Goal: Task Accomplishment & Management: Use online tool/utility

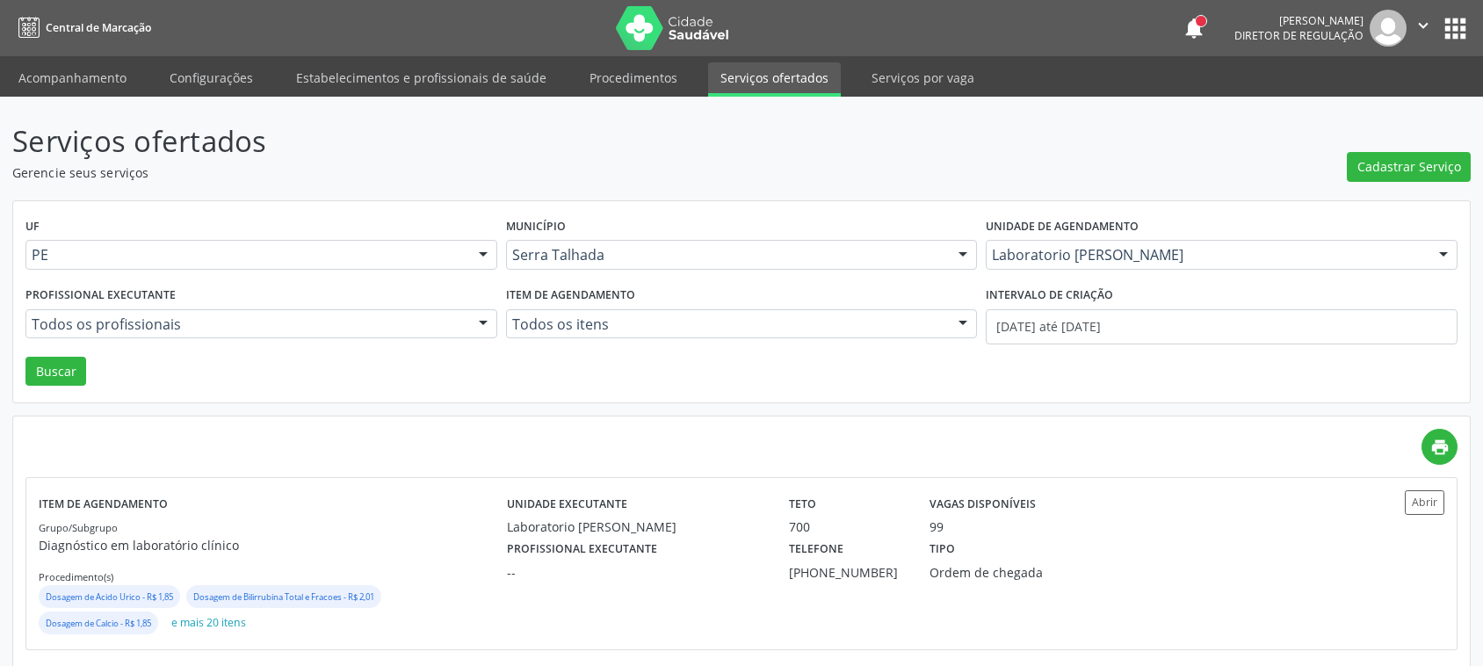
click at [622, 62] on link "Procedimentos" at bounding box center [633, 77] width 112 height 31
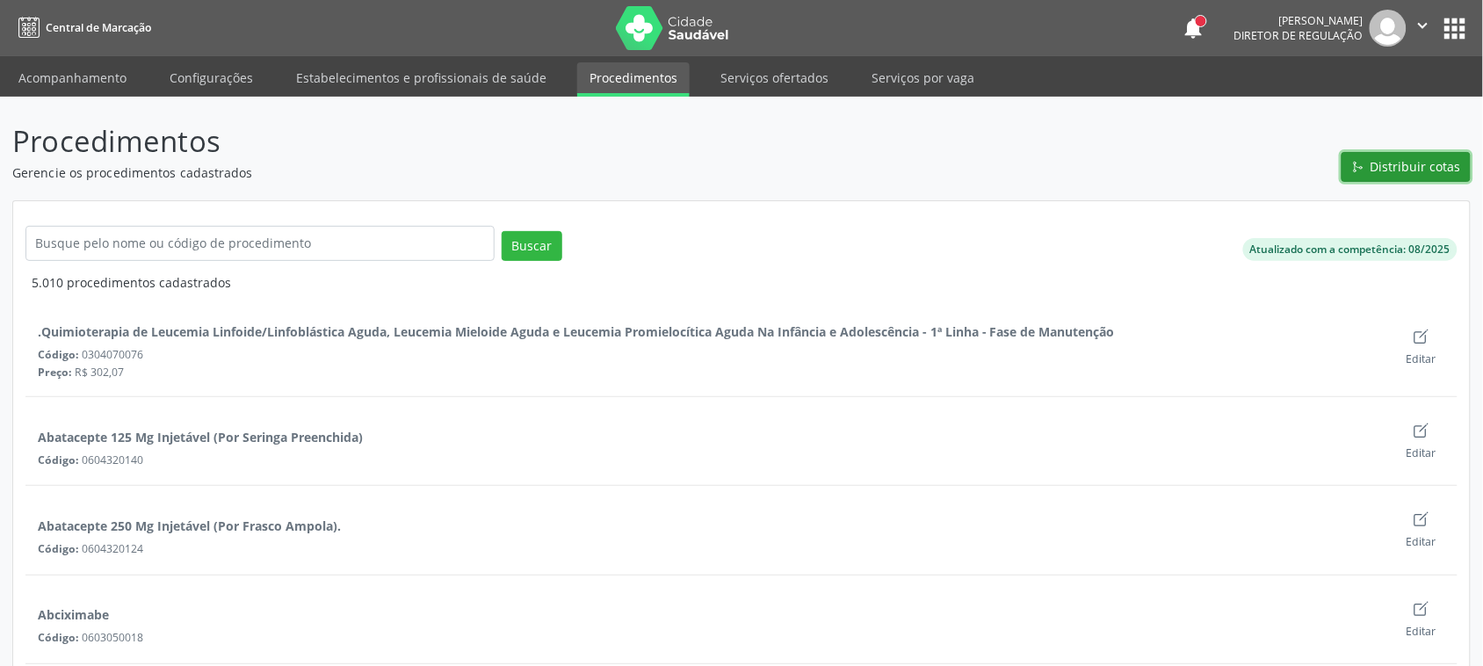
click at [1435, 168] on span "Distribuir cotas" at bounding box center [1416, 166] width 91 height 18
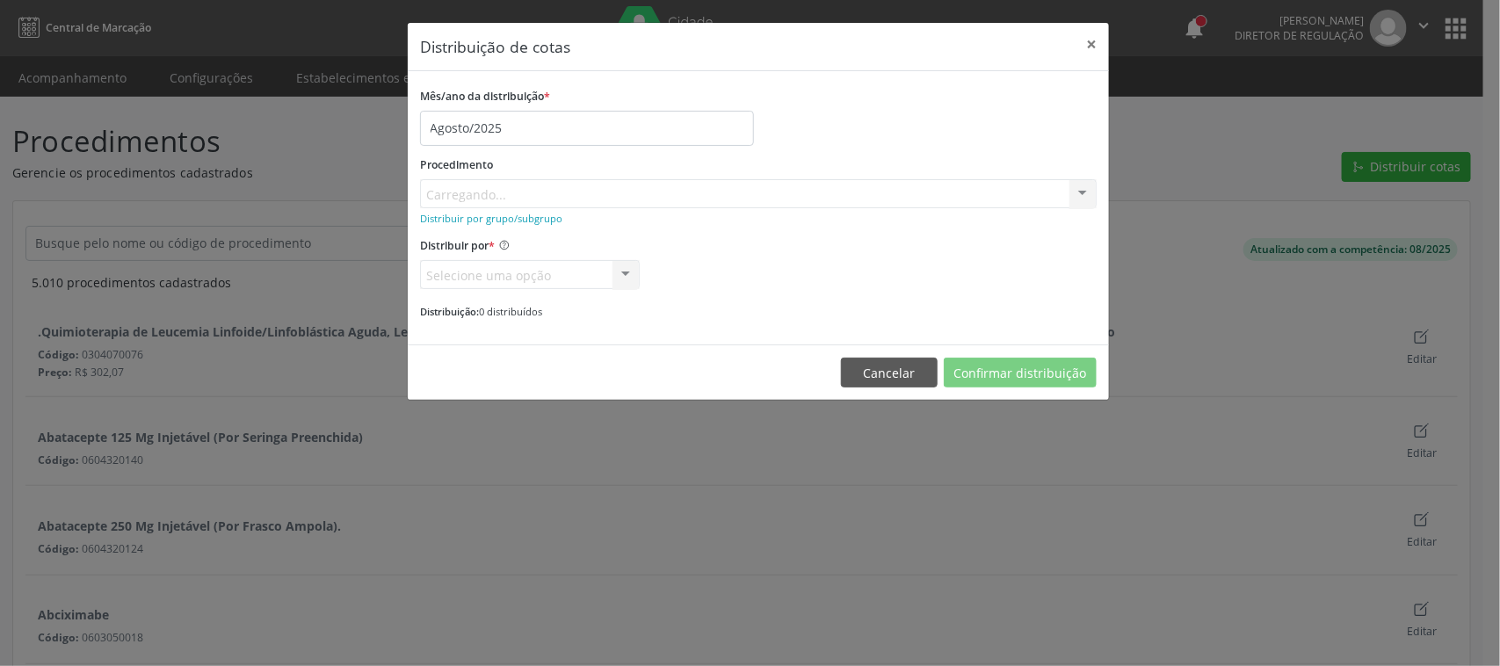
click at [505, 199] on div "Procedimento [GEOGRAPHIC_DATA]... No elements found. Consider changing the sear…" at bounding box center [758, 180] width 677 height 56
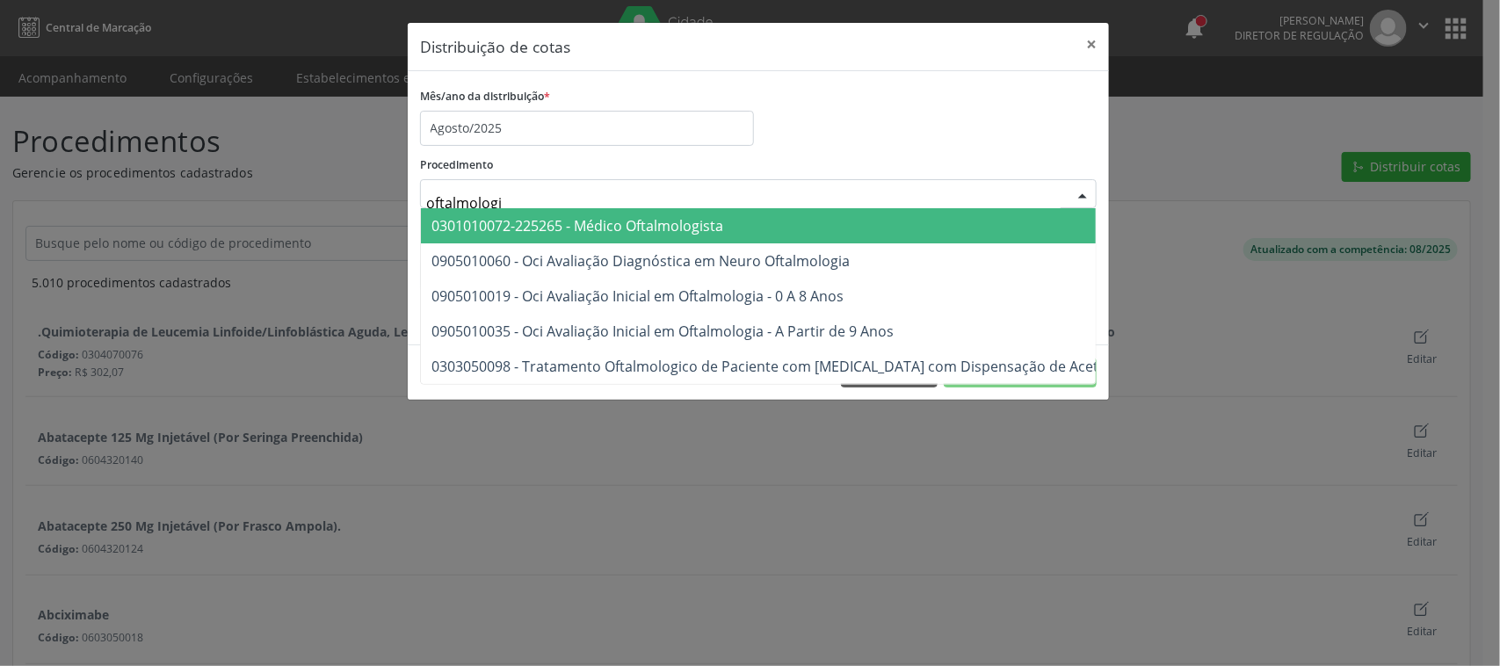
click at [649, 214] on span "0301010072-225265 - Médico Oftalmologista" at bounding box center [880, 225] width 919 height 35
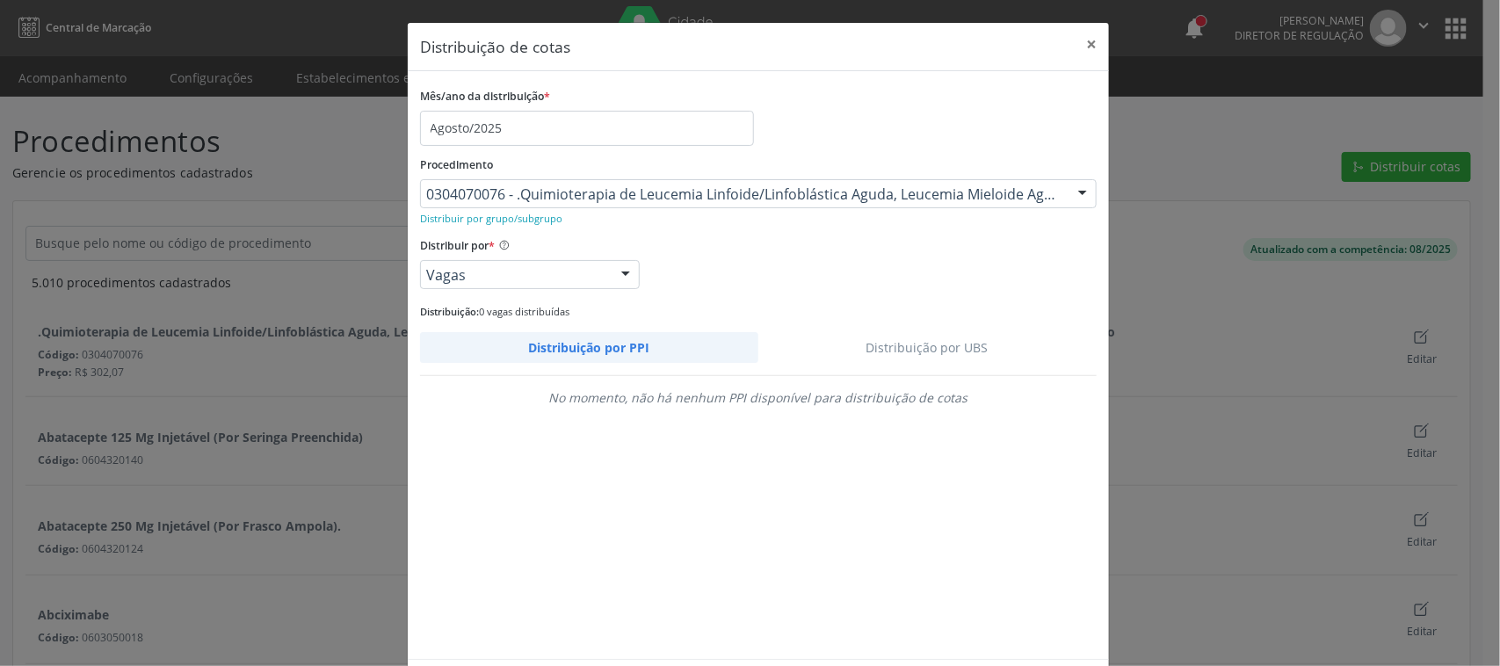
click at [981, 337] on link "Distribuição por UBS" at bounding box center [927, 347] width 339 height 31
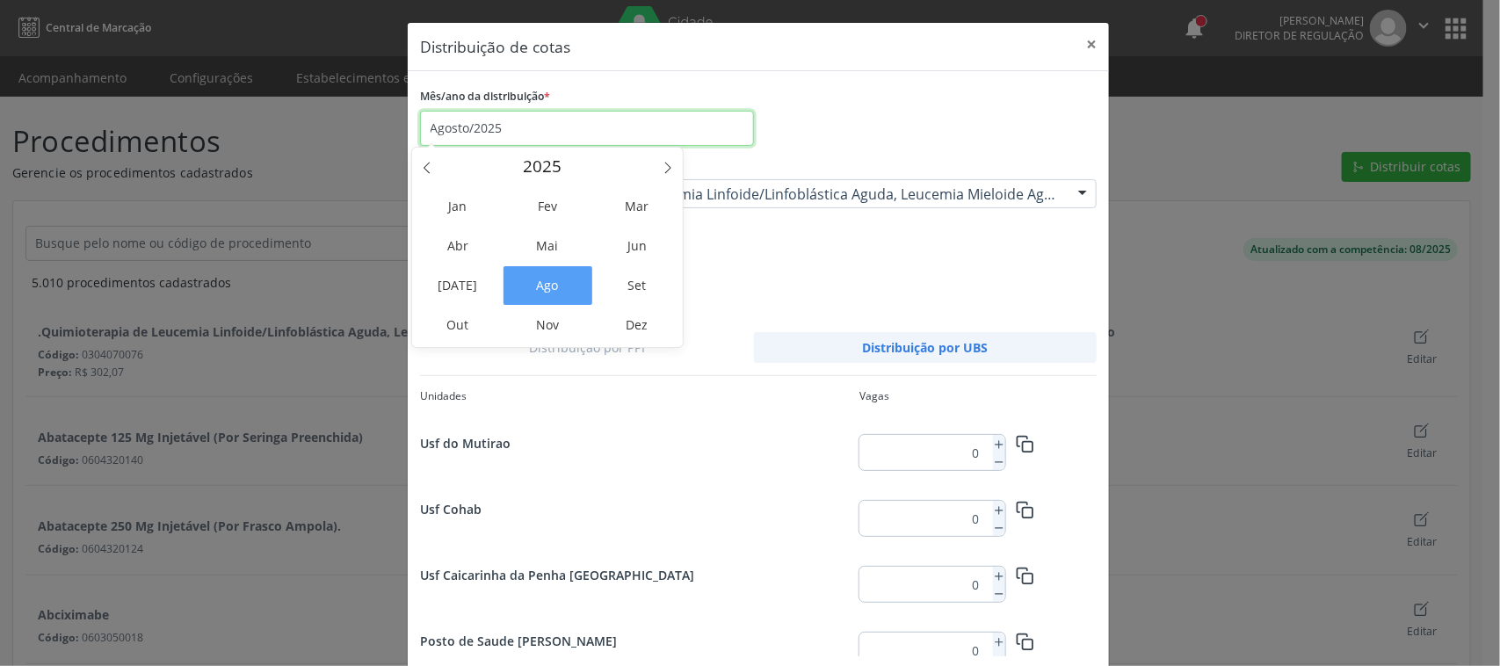
click at [587, 128] on input "Agosto/2025" at bounding box center [587, 128] width 334 height 35
click at [475, 275] on span "[DATE]" at bounding box center [458, 285] width 89 height 39
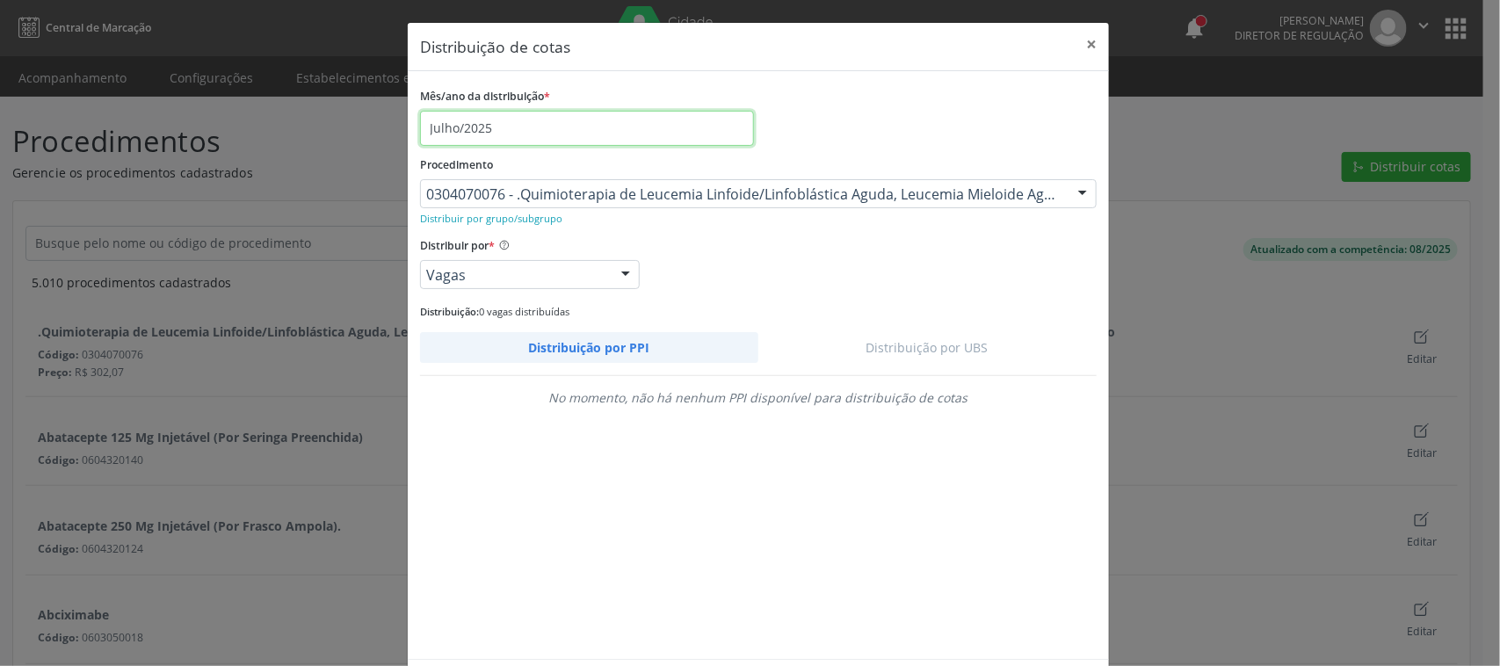
click at [511, 137] on input "Julho/2025" at bounding box center [587, 128] width 334 height 35
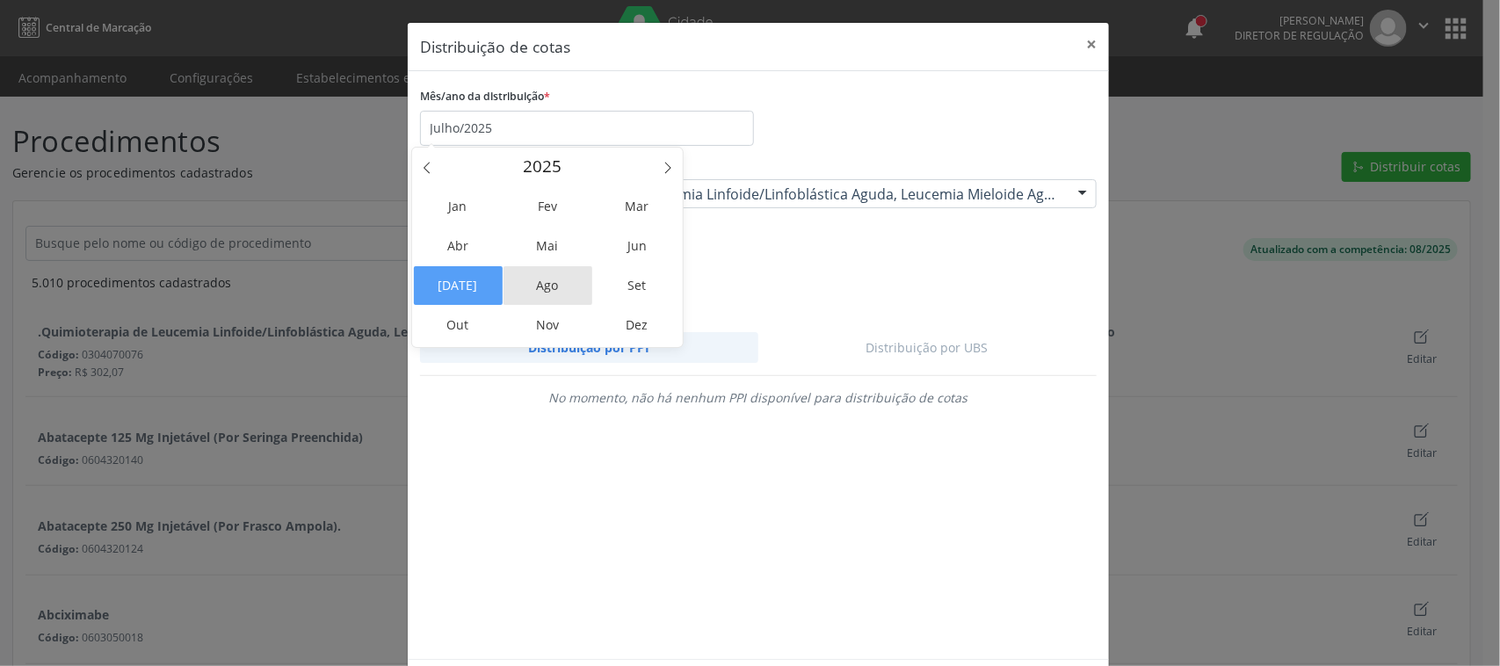
click at [556, 277] on span "Ago" at bounding box center [548, 285] width 89 height 39
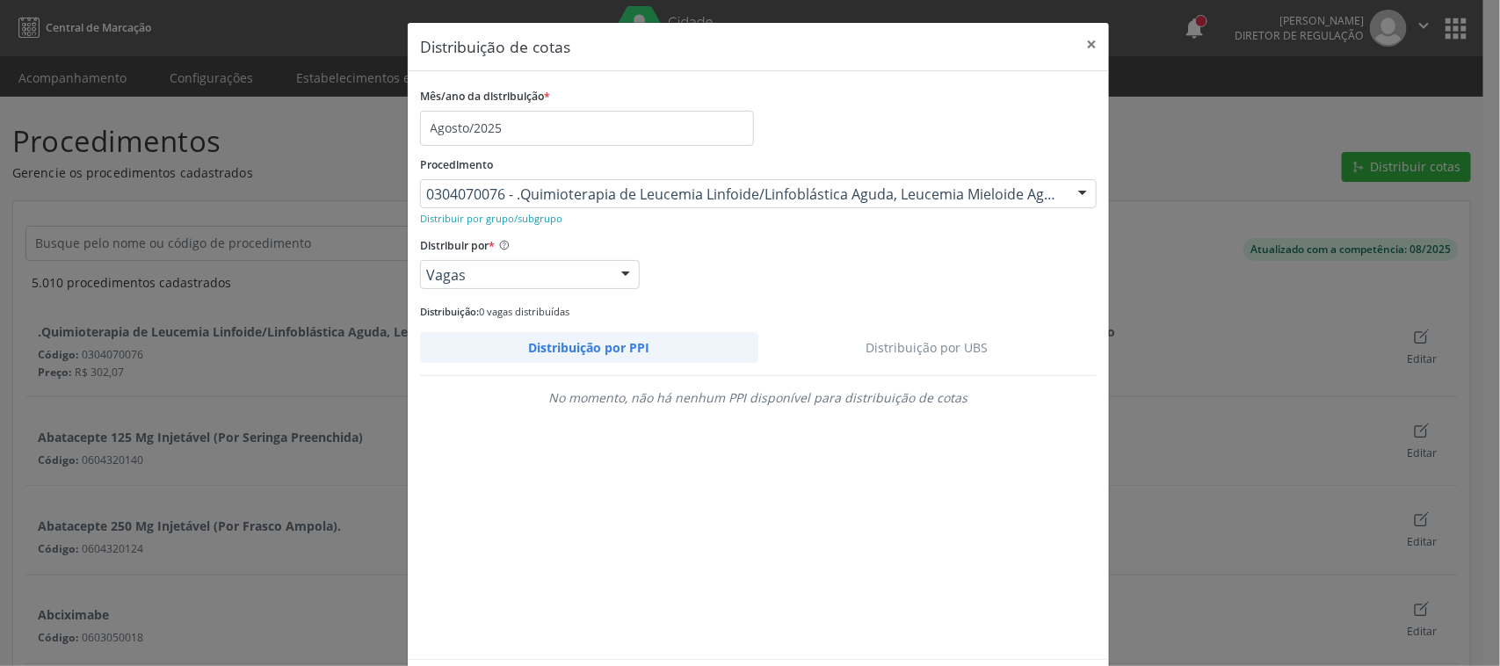
click at [925, 349] on link "Distribuição por UBS" at bounding box center [927, 347] width 339 height 31
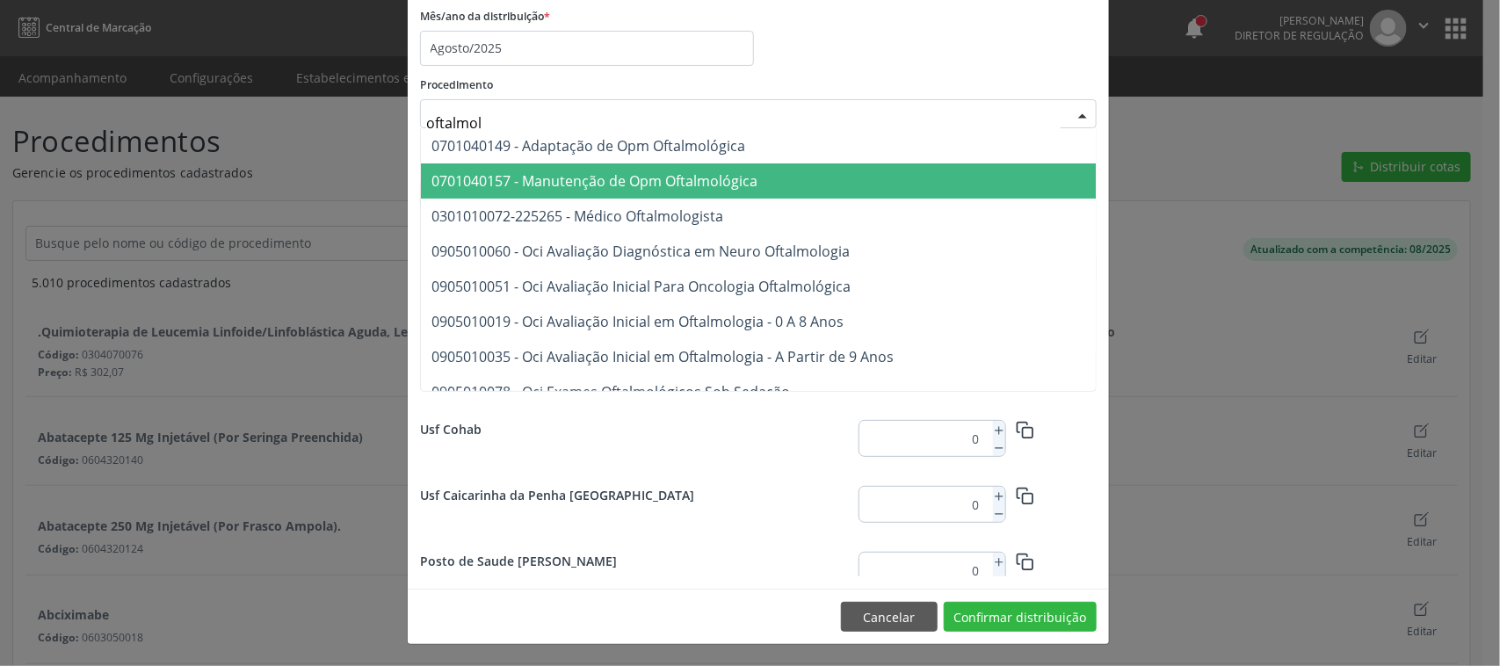
type input "oftalmolo"
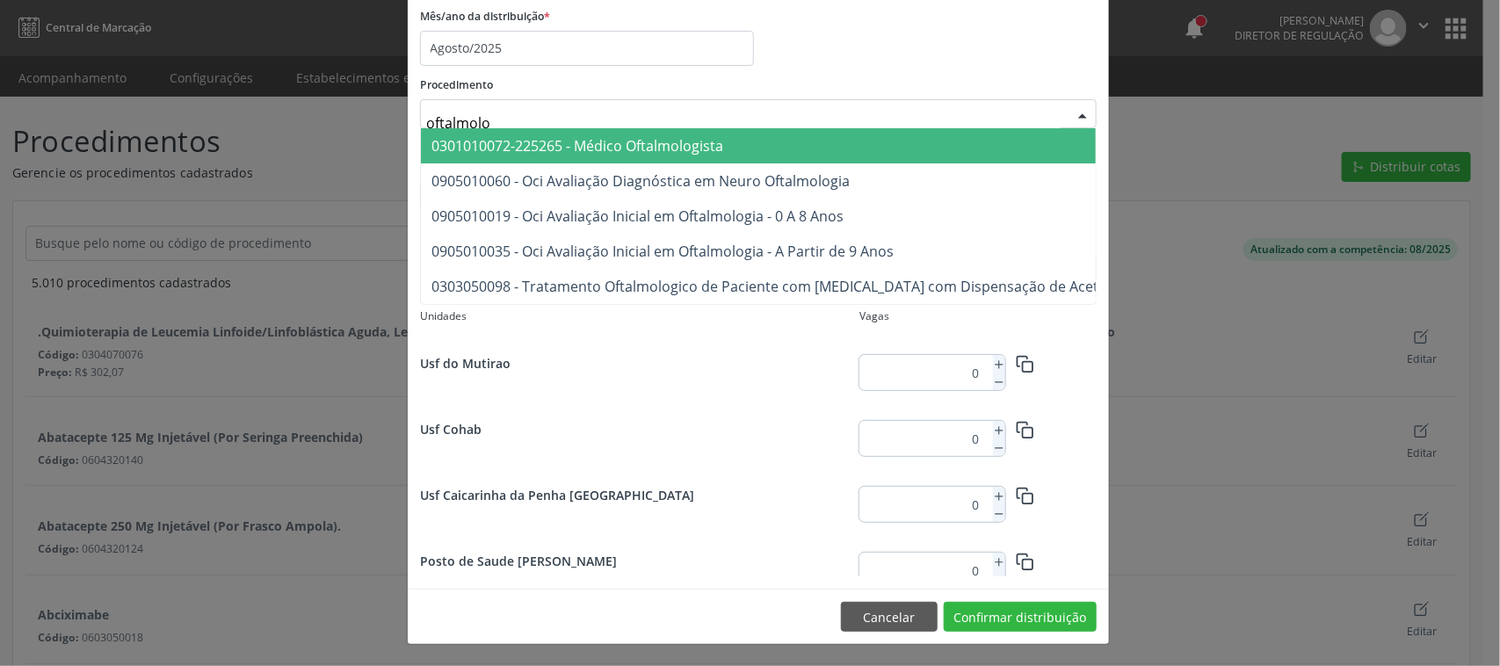
click at [708, 150] on span "0301010072-225265 - Médico Oftalmologista" at bounding box center [578, 145] width 292 height 19
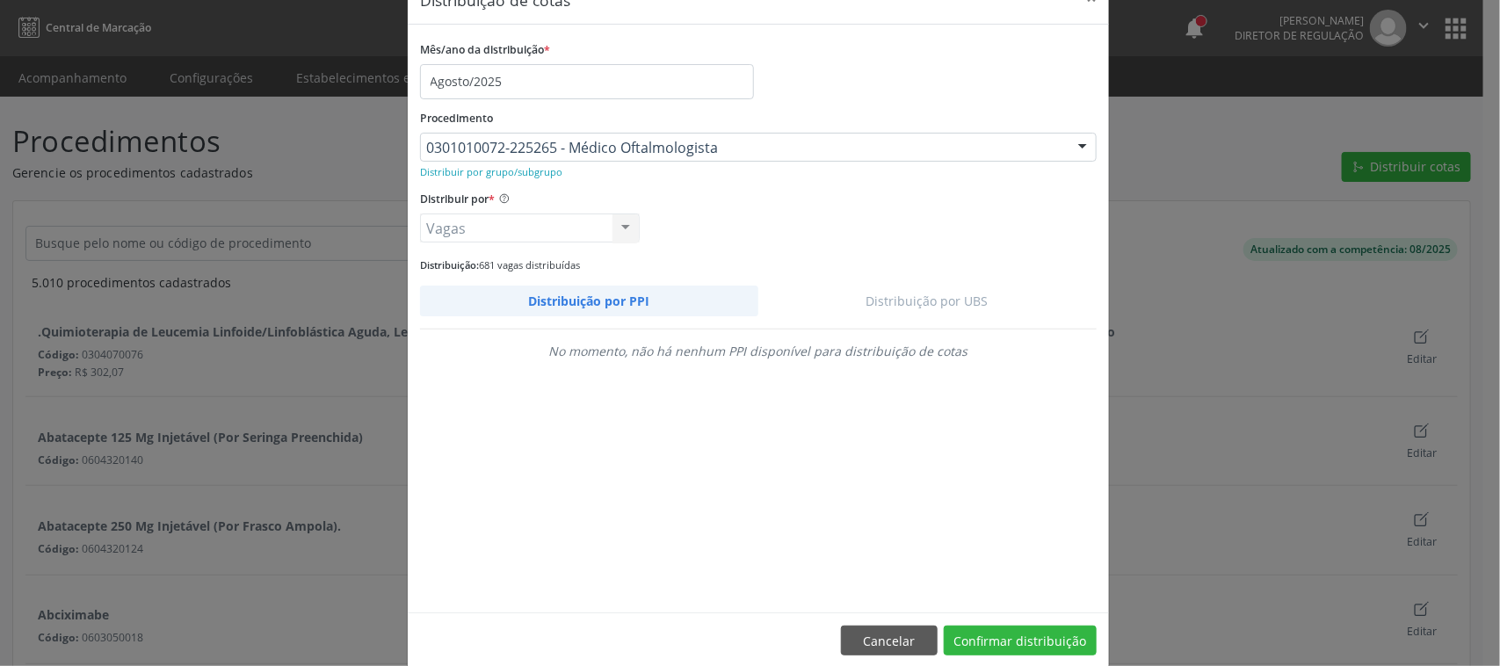
scroll to position [71, 0]
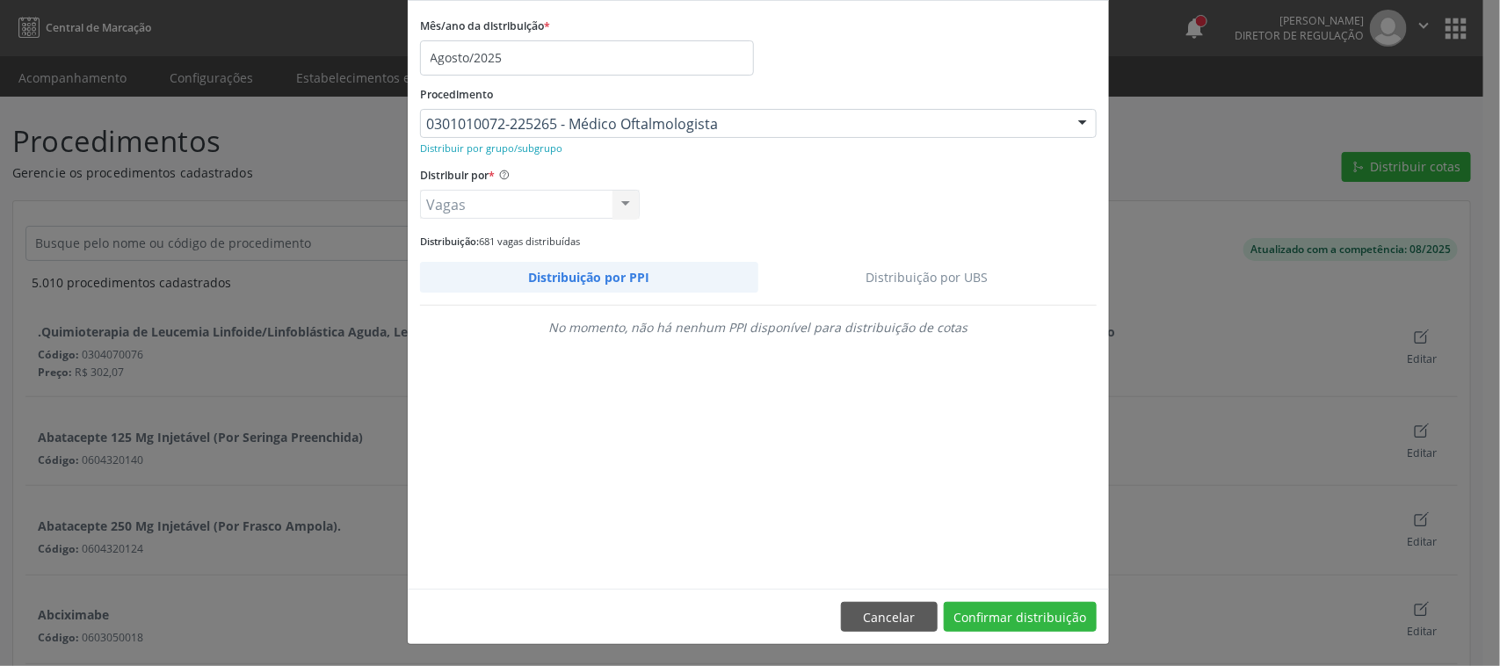
click at [952, 277] on link "Distribuição por UBS" at bounding box center [927, 277] width 339 height 31
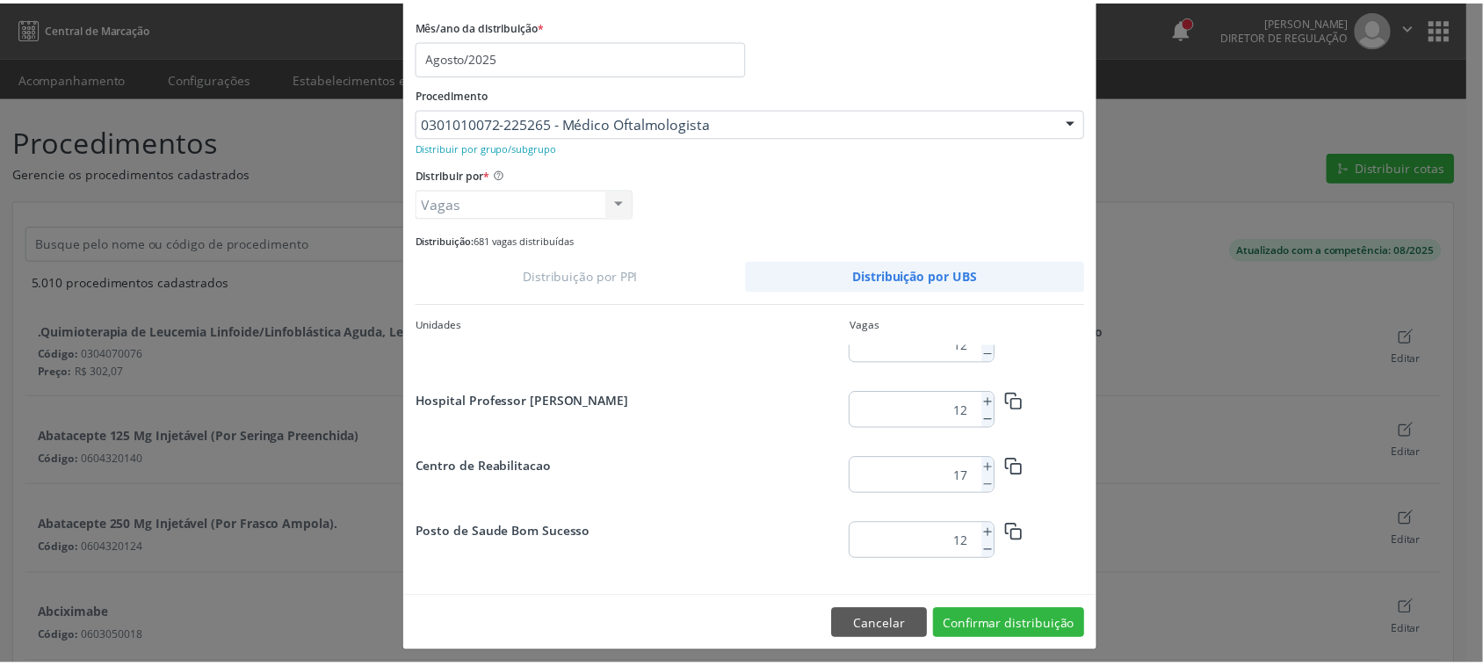
scroll to position [235, 0]
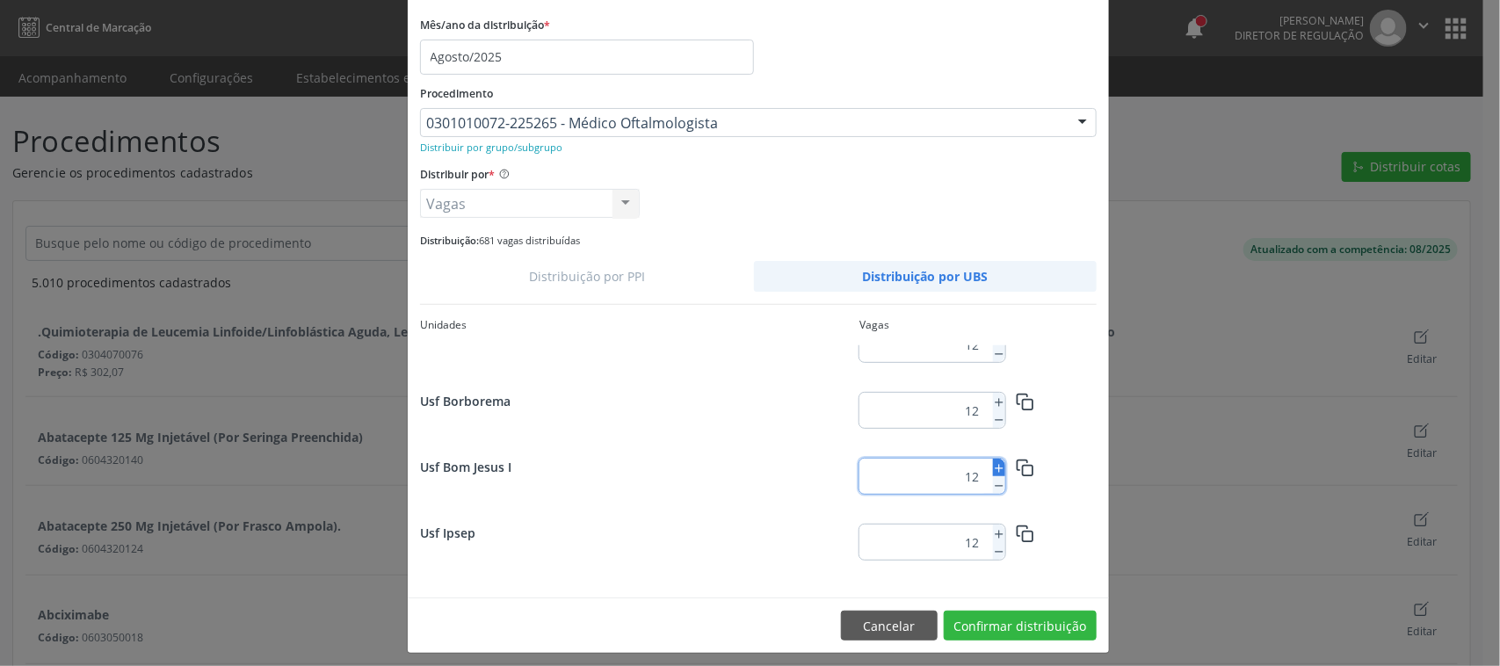
click at [993, 464] on icon at bounding box center [999, 468] width 12 height 12
type input "13"
click at [1046, 633] on button "Confirmar distribuição" at bounding box center [1020, 626] width 153 height 30
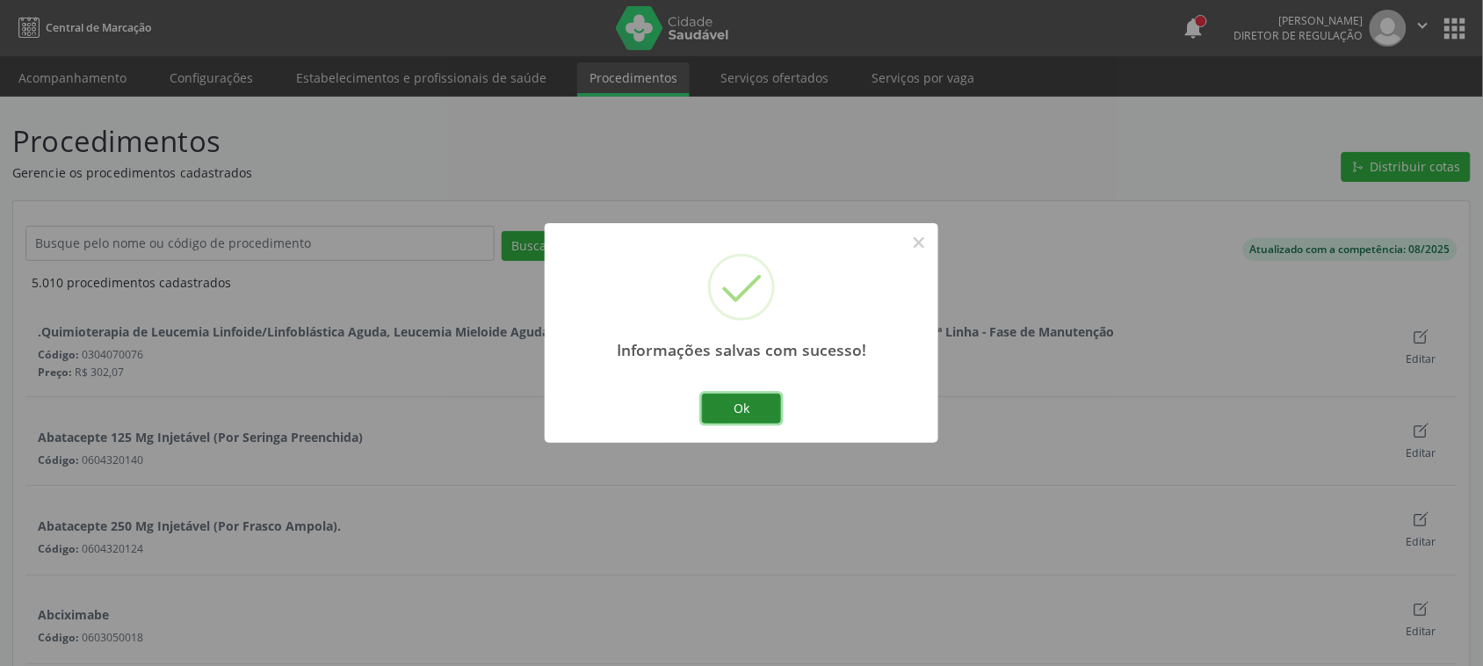
click at [717, 402] on button "Ok" at bounding box center [741, 409] width 79 height 30
